Goal: Task Accomplishment & Management: Use online tool/utility

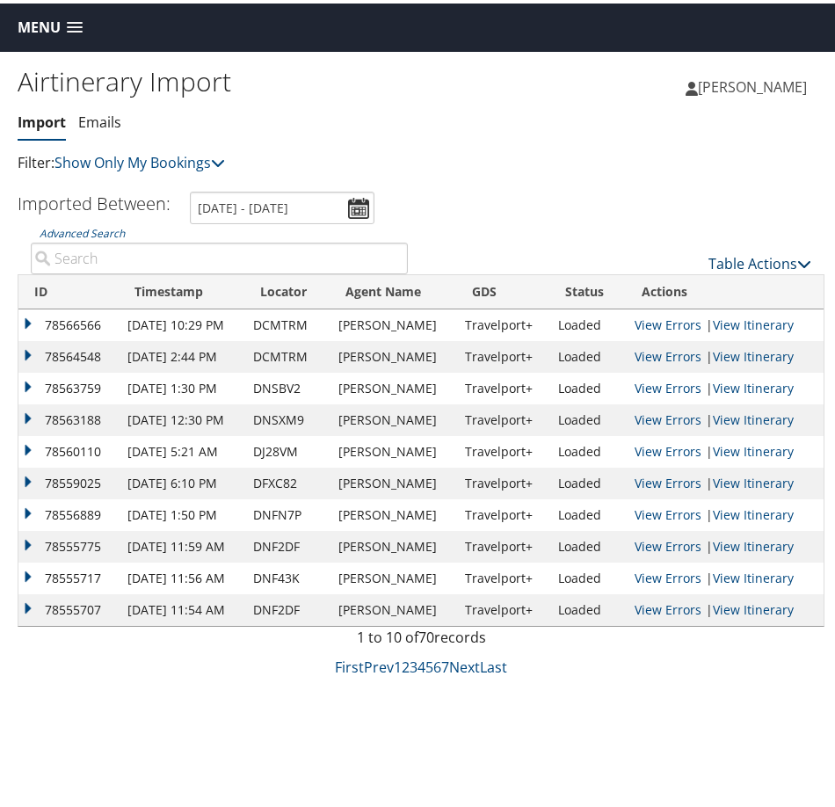
click at [761, 251] on link "Table Actions" at bounding box center [760, 260] width 103 height 19
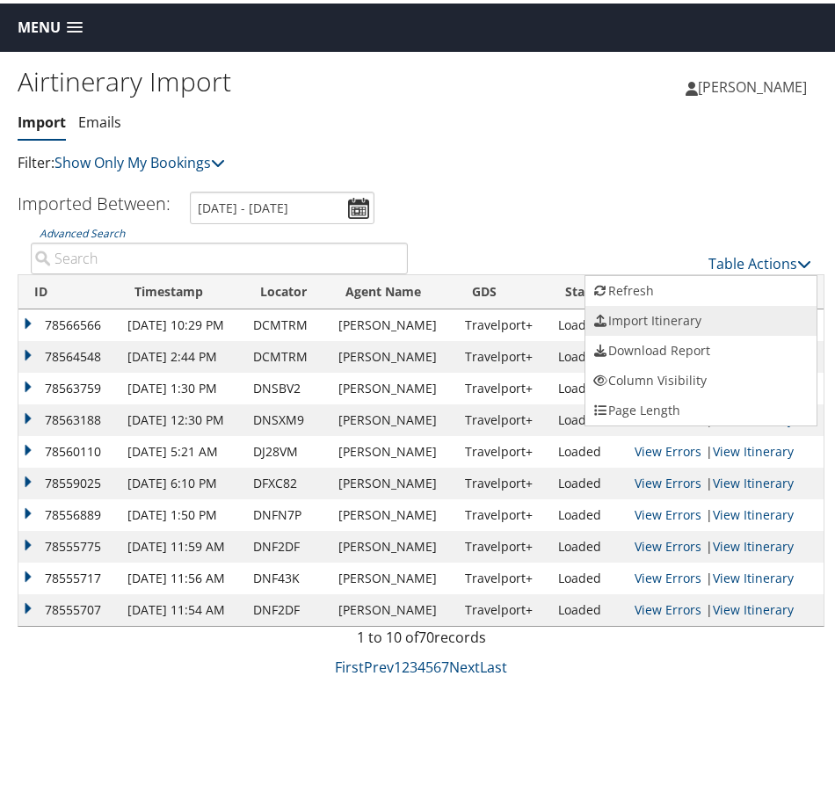
click at [684, 319] on link "Import Itinerary" at bounding box center [701, 317] width 231 height 30
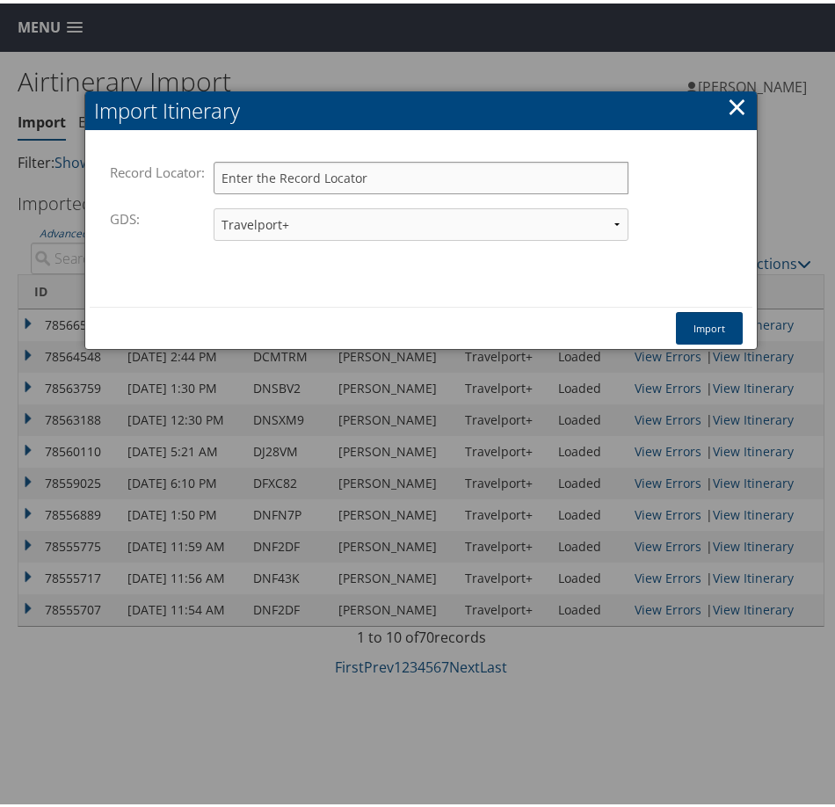
click at [356, 178] on input "Record Locator:" at bounding box center [421, 174] width 415 height 33
paste input "DNV8PN"
type input "DNV8PN"
click at [710, 329] on button "Import" at bounding box center [709, 325] width 67 height 33
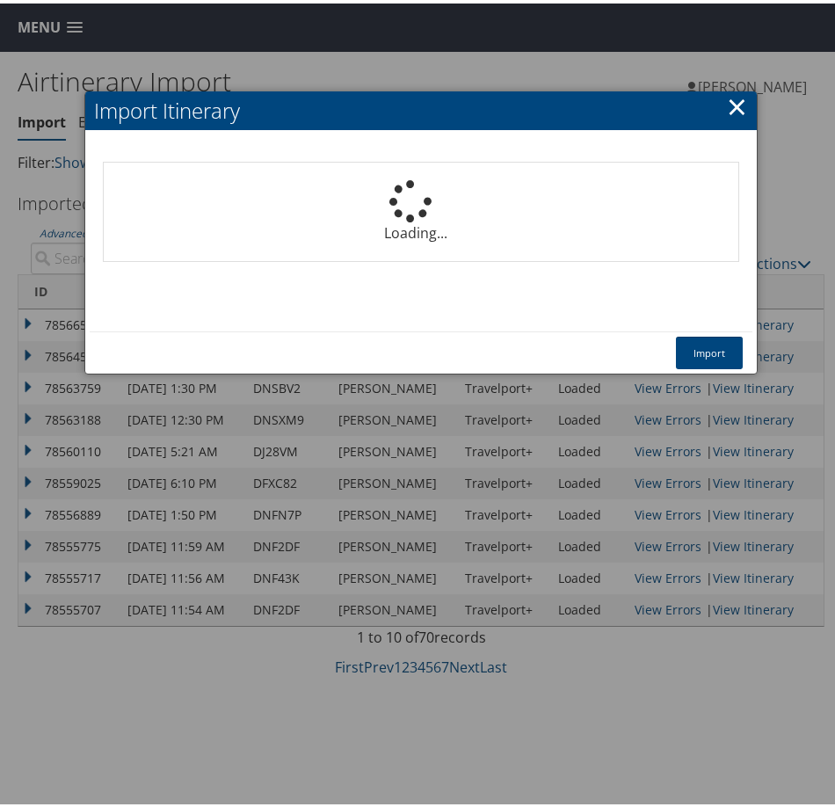
select select "1P"
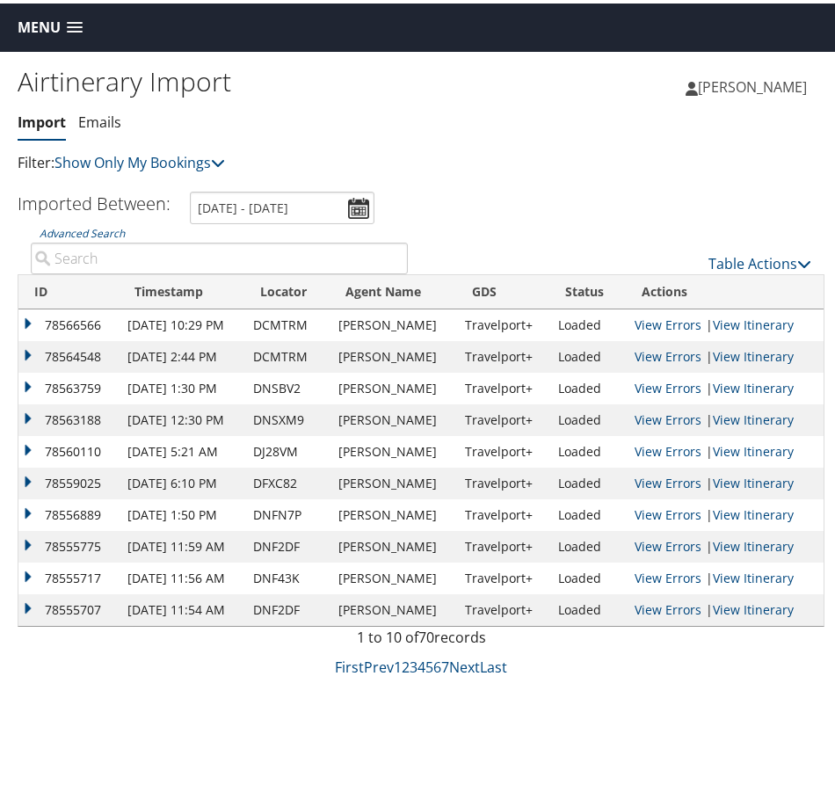
click at [135, 663] on div "First Prev 1 2 3 4 5 6 7 Next Last" at bounding box center [421, 663] width 781 height 21
click at [91, 116] on link "Emails" at bounding box center [99, 118] width 43 height 19
